Goal: Task Accomplishment & Management: Manage account settings

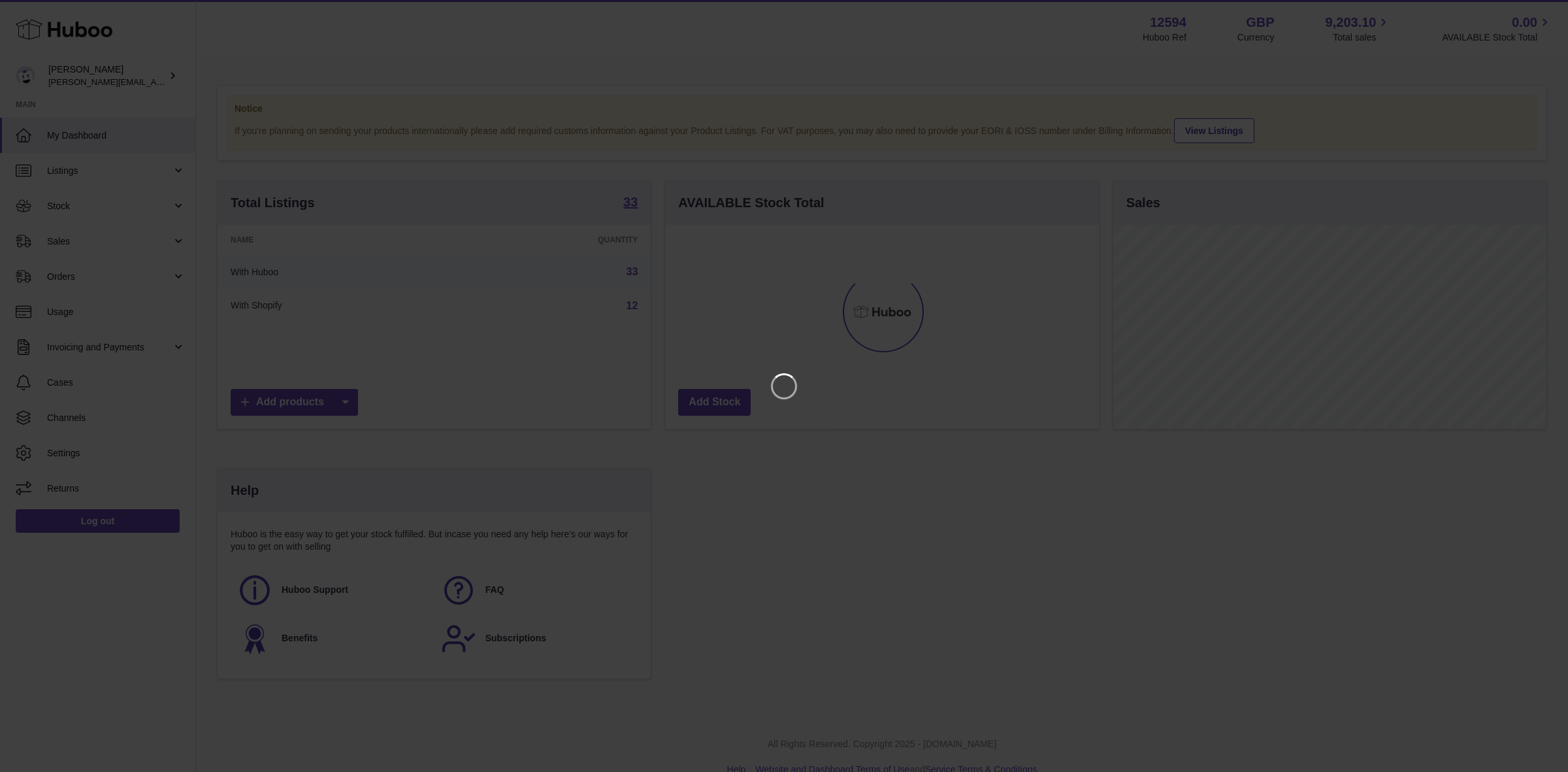
scroll to position [203, 433]
click at [1253, 14] on icon "Close" at bounding box center [1534, 11] width 16 height 16
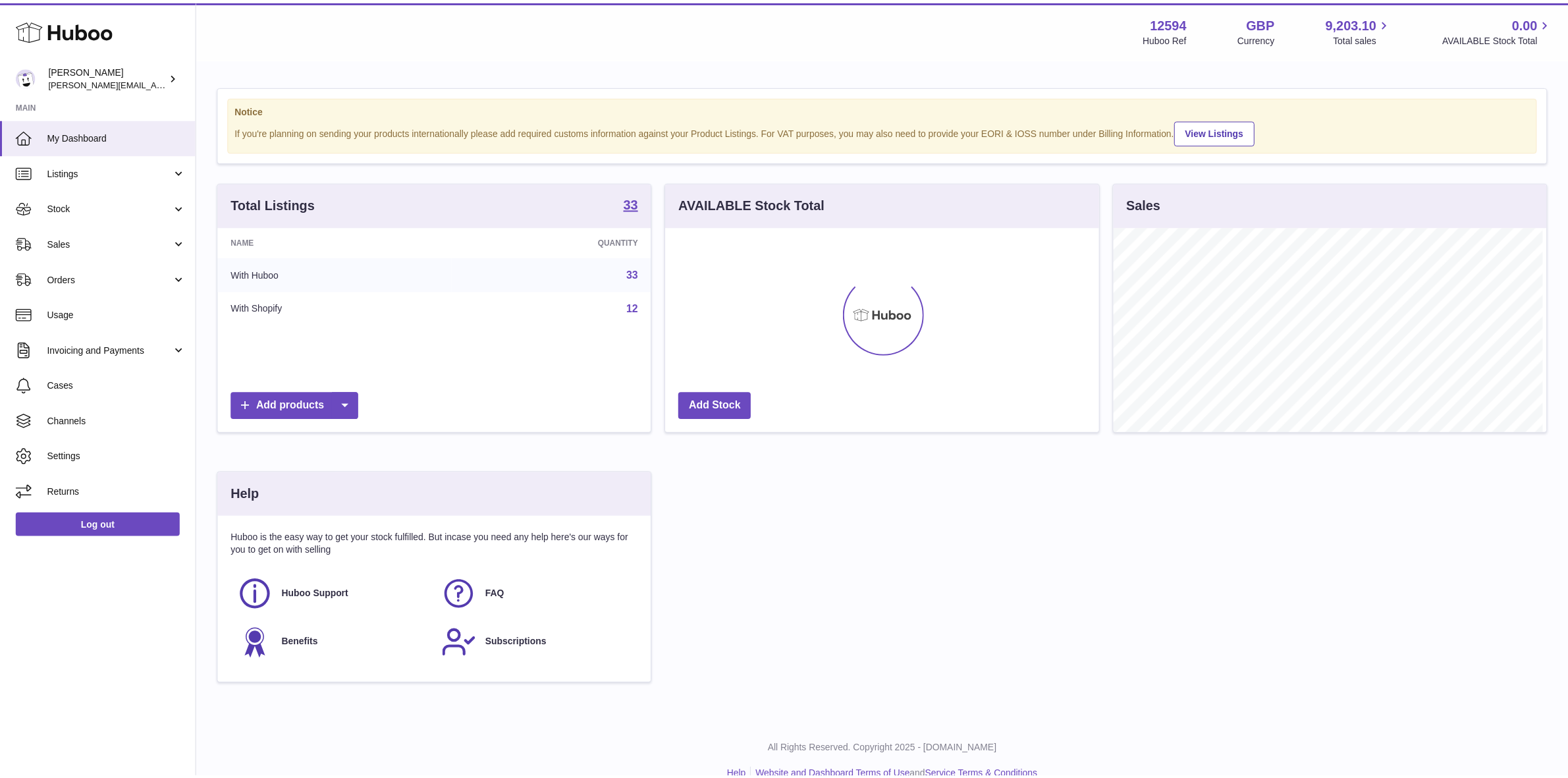
scroll to position [658268, 658257]
click at [70, 204] on span "Stock" at bounding box center [110, 208] width 126 height 12
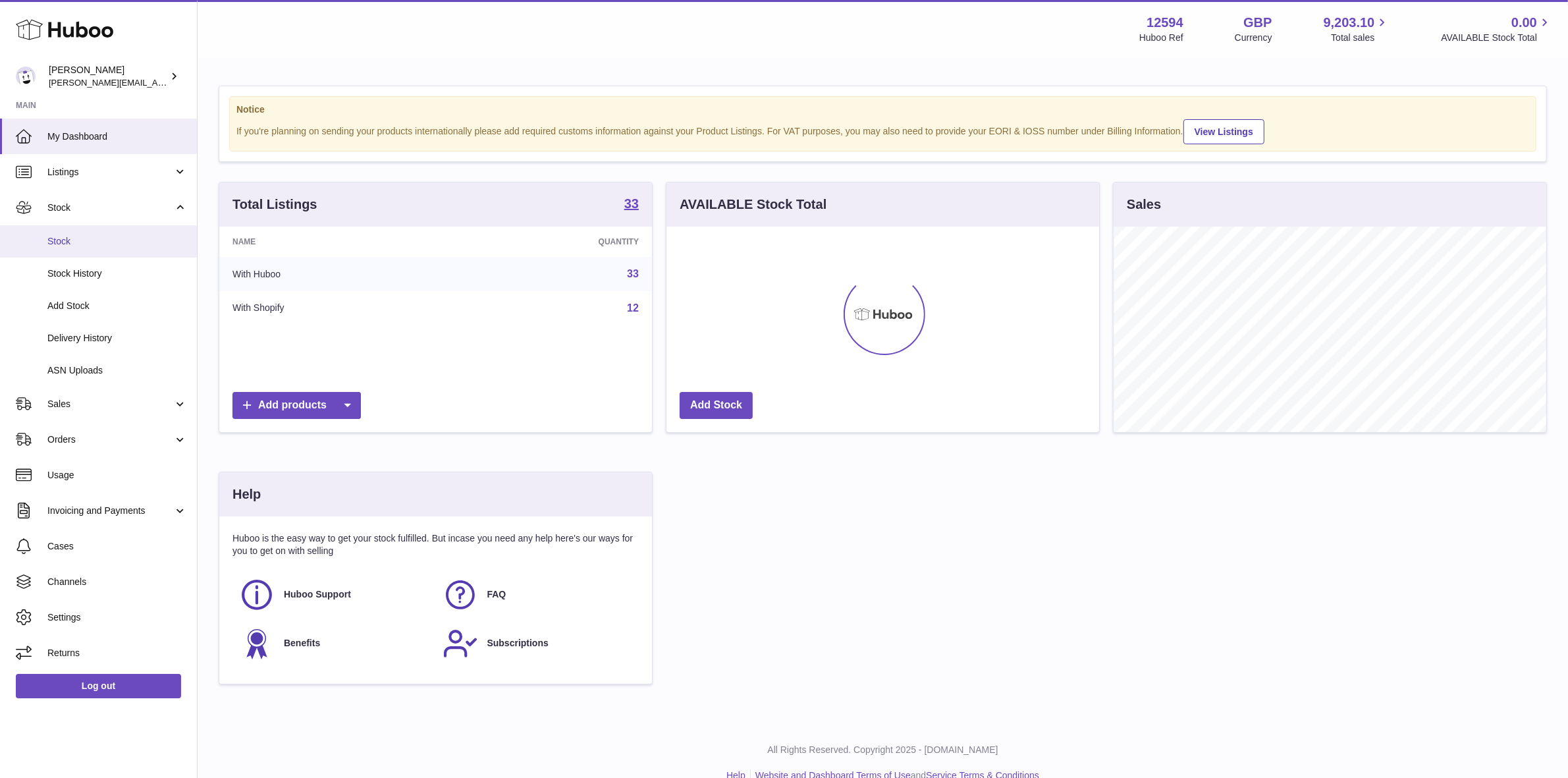
click at [70, 241] on span "Stock" at bounding box center [117, 241] width 139 height 12
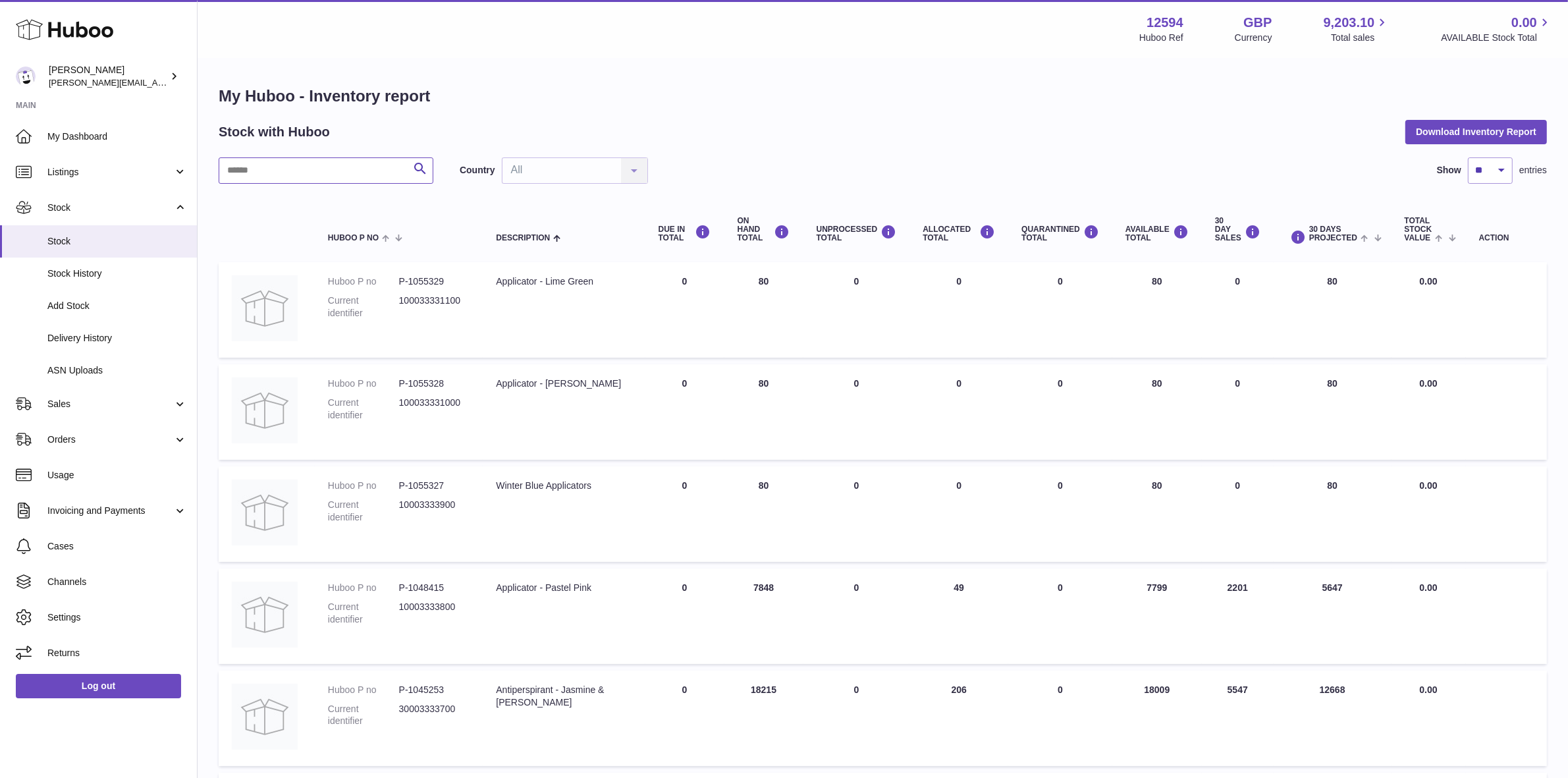
click at [262, 158] on input "text" at bounding box center [326, 171] width 214 height 26
type input "*******"
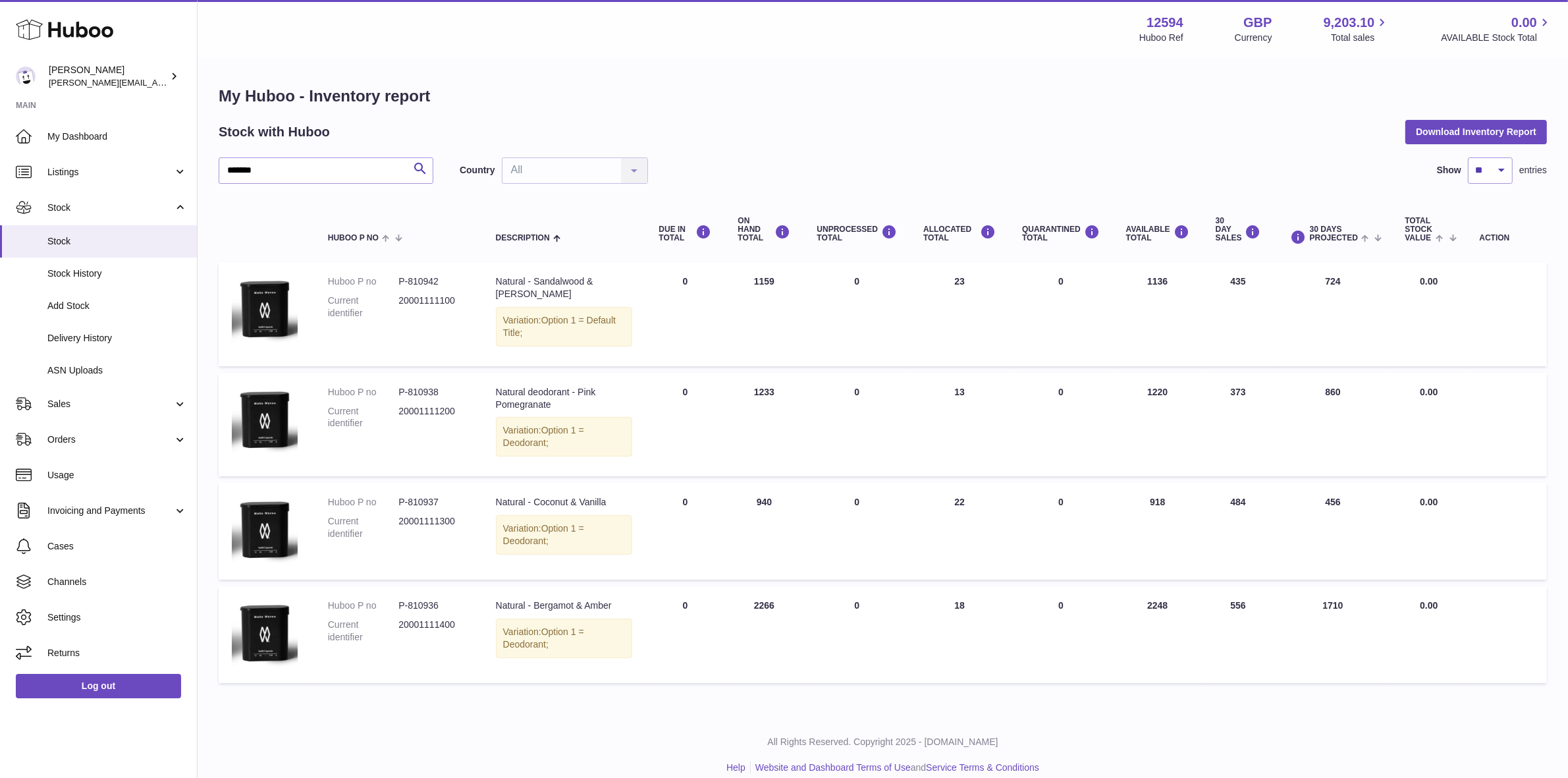
drag, startPoint x: 1260, startPoint y: 507, endPoint x: 722, endPoint y: 505, distance: 538.0
click at [722, 505] on tr "Huboo P no P-810937 Current identifier 20001111300 Description Natural - Coconu…" at bounding box center [882, 531] width 1328 height 96
click at [1522, 540] on td at bounding box center [1507, 531] width 80 height 96
drag, startPoint x: 1521, startPoint y: 535, endPoint x: 663, endPoint y: 491, distance: 859.1
click at [663, 491] on tr "Huboo P no P-810937 Current identifier 20001111300 Description Natural - Coconu…" at bounding box center [882, 531] width 1328 height 96
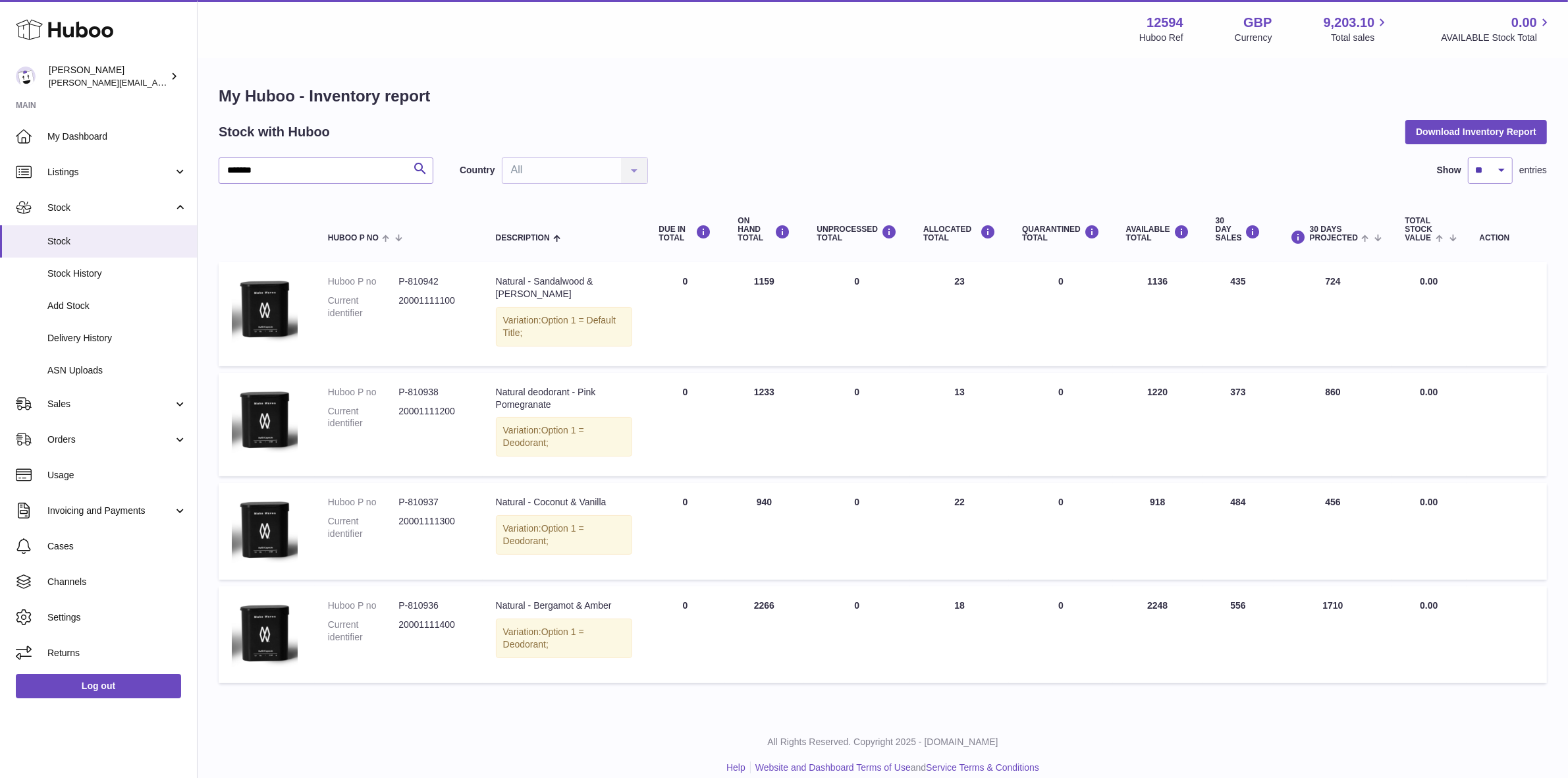
click at [1232, 534] on td "30 DAY SALES 484" at bounding box center [1239, 531] width 72 height 96
drag, startPoint x: 1173, startPoint y: 504, endPoint x: 675, endPoint y: 518, distance: 498.2
click at [675, 518] on tr "Huboo P no P-810937 Current identifier 20001111300 Description Natural - Coconu…" at bounding box center [882, 531] width 1328 height 96
click at [1403, 529] on td "Total stock value 0.00" at bounding box center [1429, 531] width 74 height 96
drag, startPoint x: 1488, startPoint y: 521, endPoint x: 672, endPoint y: 292, distance: 847.5
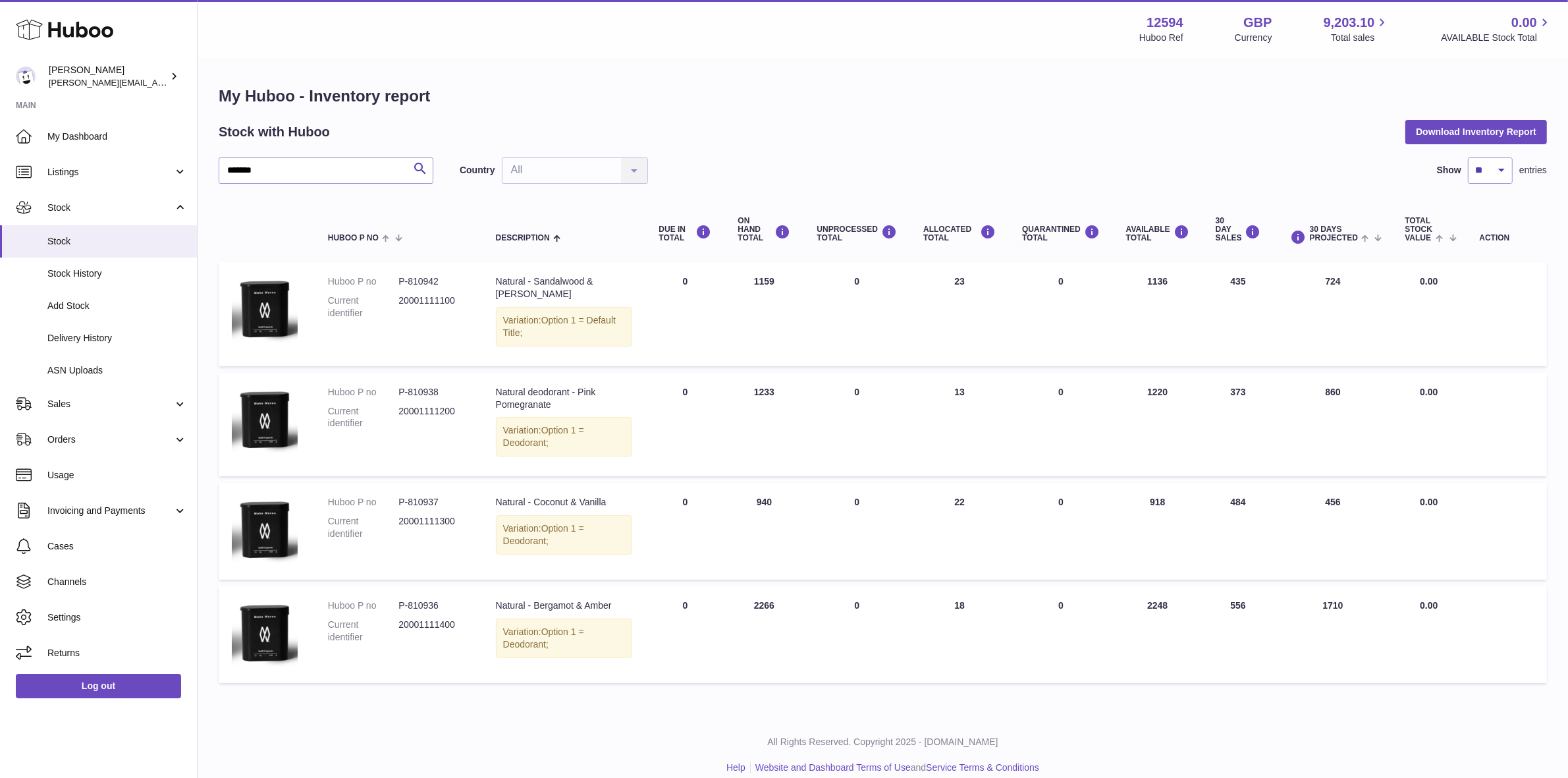
click at [656, 282] on tbody "Huboo P no P-810942 Current identifier 20001111100 Description Natural - Sandal…" at bounding box center [882, 472] width 1328 height 420
click at [1512, 558] on td at bounding box center [1507, 531] width 80 height 96
drag, startPoint x: 1347, startPoint y: 505, endPoint x: 614, endPoint y: 281, distance: 766.5
click at [614, 281] on tbody "Huboo P no P-810942 Current identifier 20001111100 Description Natural - Sandal…" at bounding box center [882, 472] width 1328 height 420
click at [1546, 564] on td at bounding box center [1507, 531] width 80 height 96
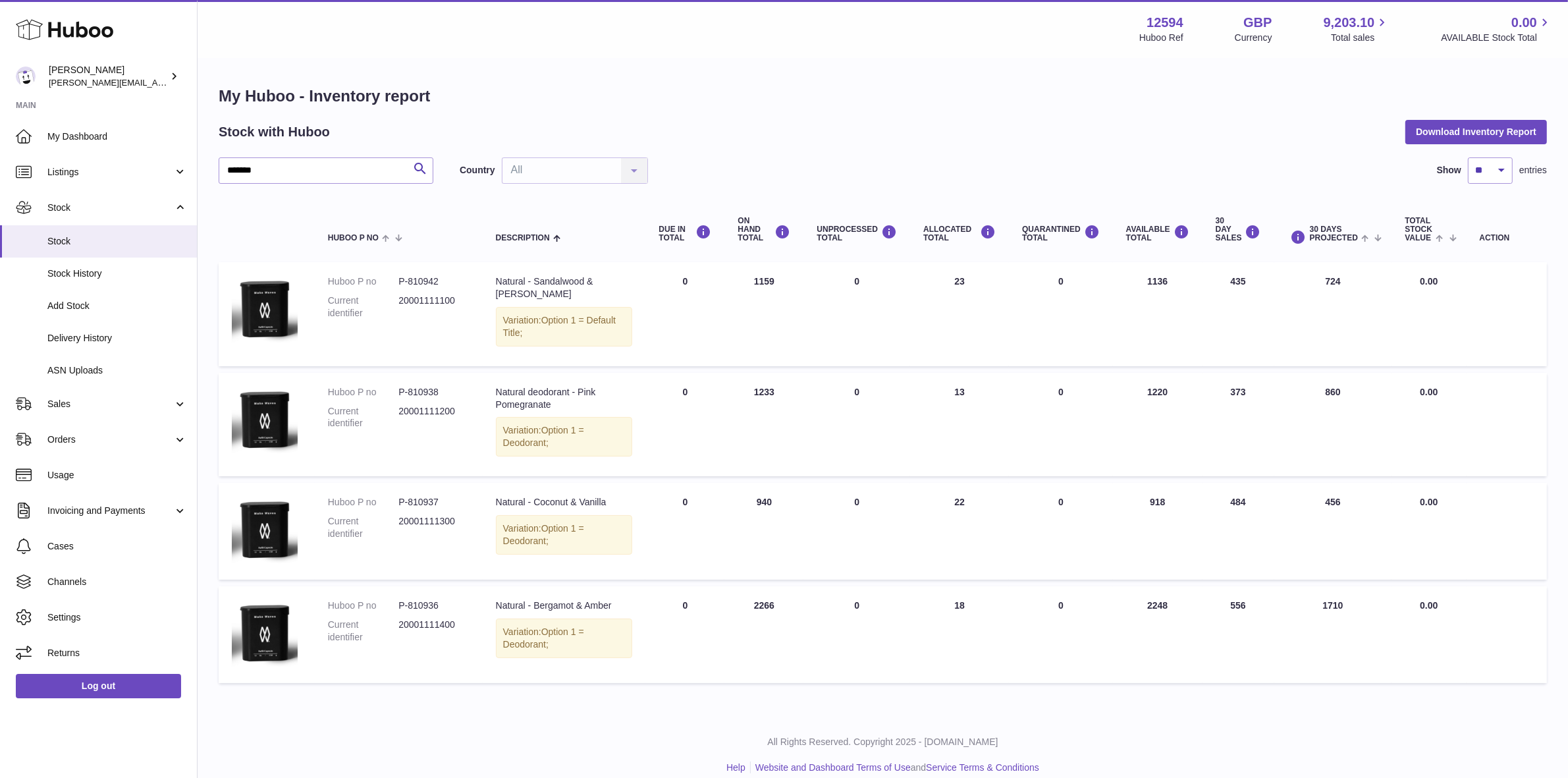
drag, startPoint x: 1359, startPoint y: 655, endPoint x: 820, endPoint y: 276, distance: 658.9
click at [820, 276] on tbody "Huboo P no P-810942 Current identifier 20001111100 Description Natural - Sandal…" at bounding box center [882, 472] width 1328 height 420
click at [1467, 449] on td at bounding box center [1507, 425] width 80 height 104
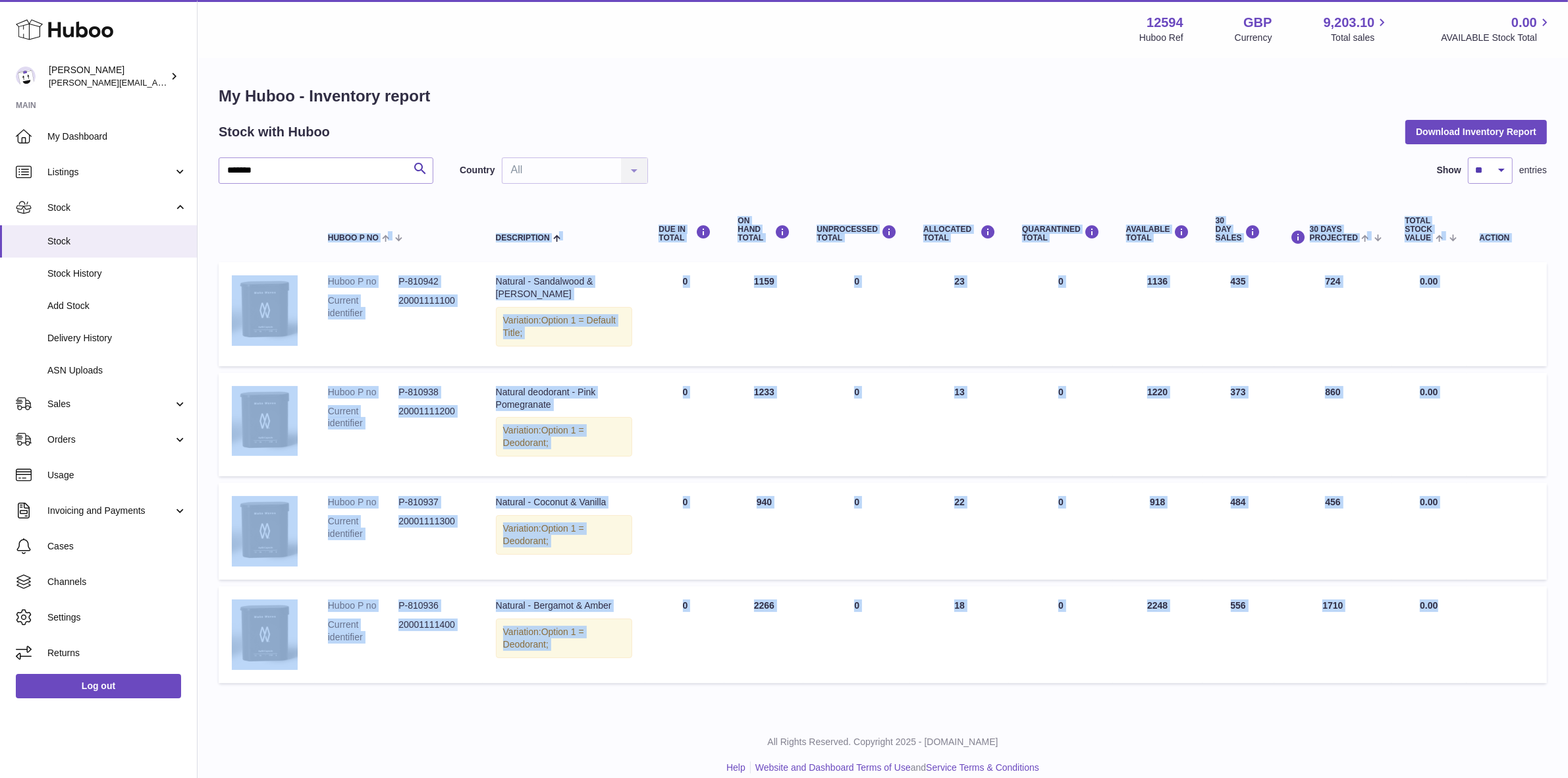
drag, startPoint x: 1443, startPoint y: 679, endPoint x: 377, endPoint y: 183, distance: 1175.7
click at [377, 183] on div "******* Search Country All All No elements found. Consider changing the search …" at bounding box center [882, 423] width 1328 height 532
